Goal: Transaction & Acquisition: Download file/media

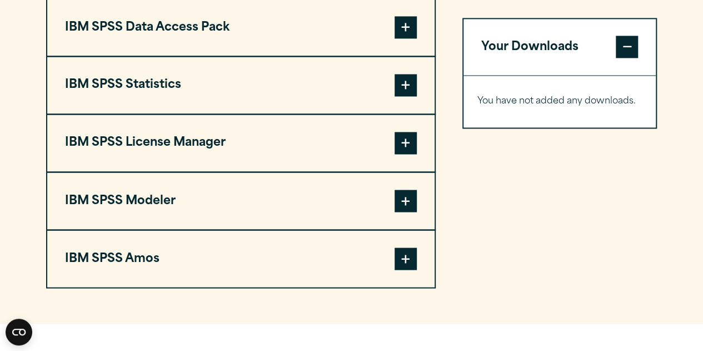
scroll to position [886, 0]
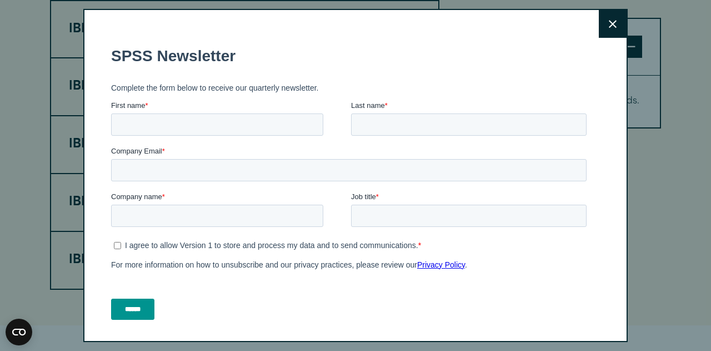
click at [609, 25] on icon at bounding box center [613, 24] width 8 height 8
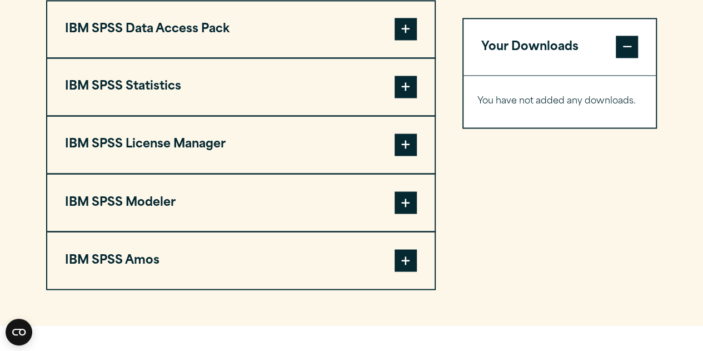
click at [402, 98] on span at bounding box center [406, 87] width 22 height 22
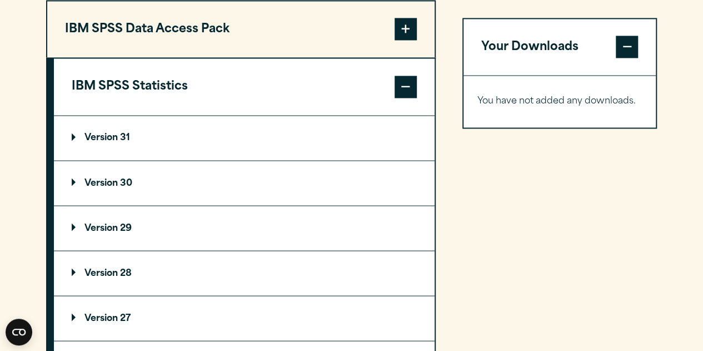
click at [333, 205] on summary "Version 30" at bounding box center [244, 183] width 381 height 44
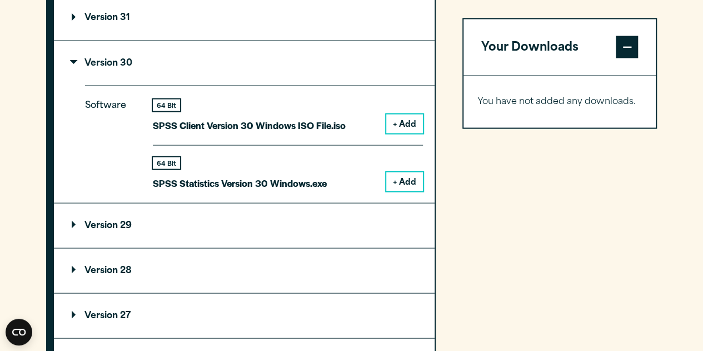
scroll to position [999, 0]
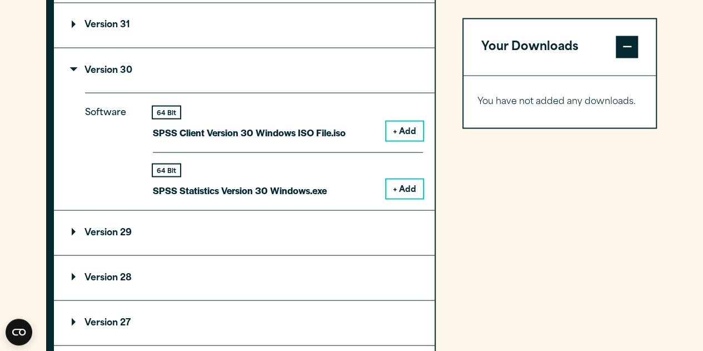
click at [409, 198] on button "+ Add" at bounding box center [404, 188] width 37 height 19
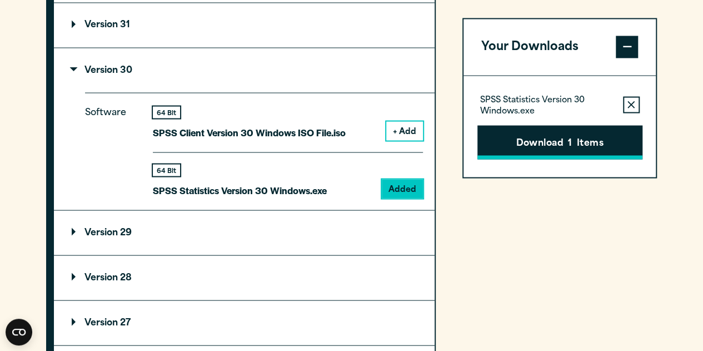
click at [590, 139] on button "Download 1 Items" at bounding box center [559, 142] width 165 height 34
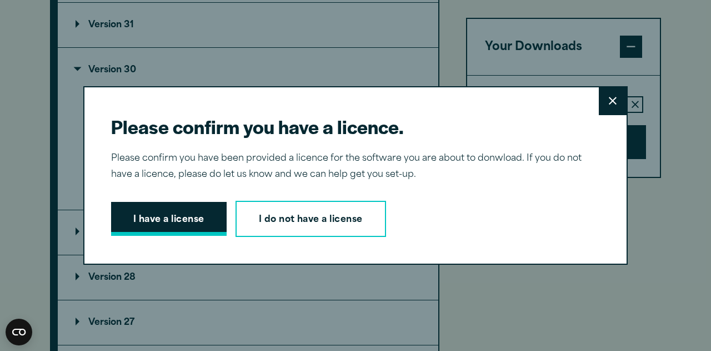
click at [193, 215] on button "I have a license" at bounding box center [169, 219] width 116 height 34
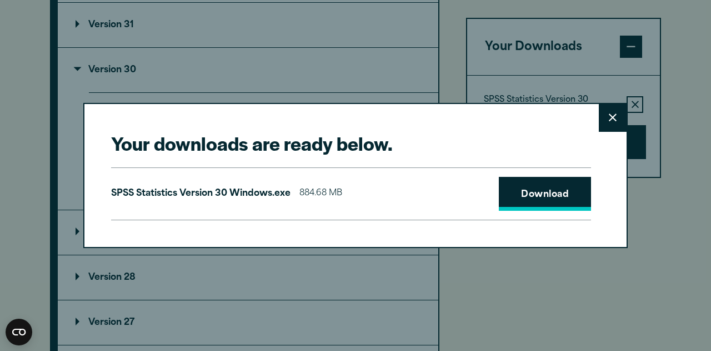
click at [502, 182] on link "Download" at bounding box center [545, 194] width 92 height 34
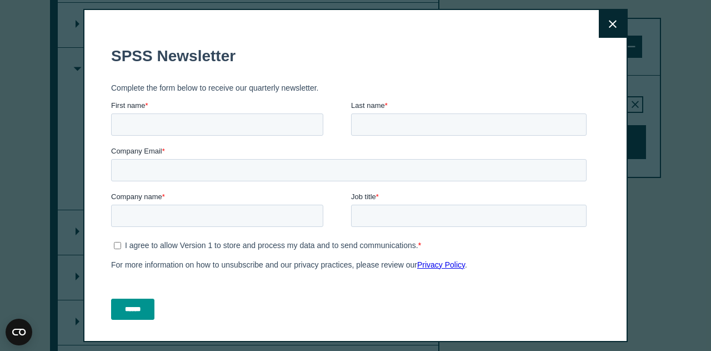
click at [602, 17] on button "Close" at bounding box center [613, 24] width 28 height 28
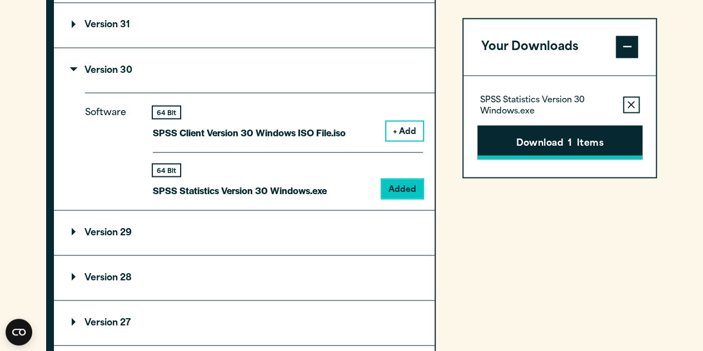
click at [511, 138] on button "Download 1 Items" at bounding box center [559, 142] width 165 height 34
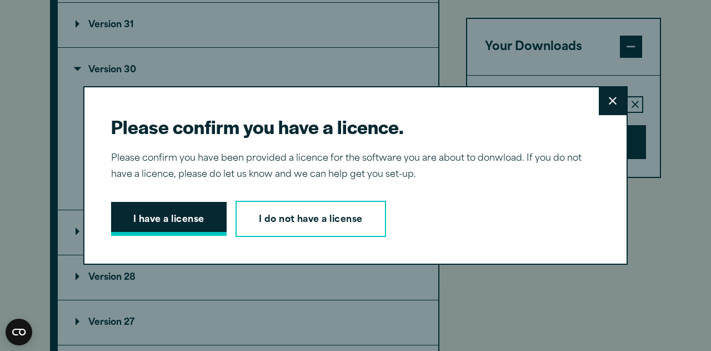
click at [186, 214] on button "I have a license" at bounding box center [169, 219] width 116 height 34
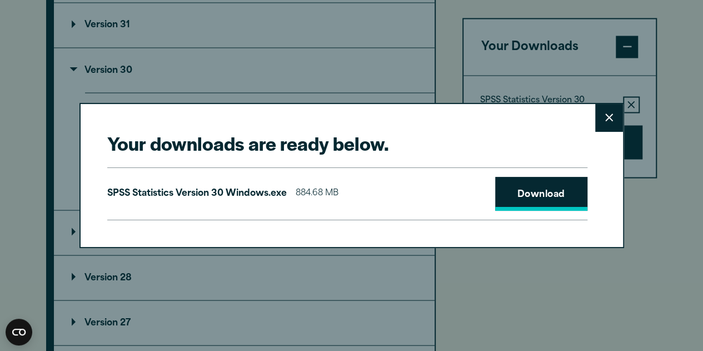
click at [535, 188] on link "Download" at bounding box center [541, 194] width 92 height 34
